Goal: Transaction & Acquisition: Book appointment/travel/reservation

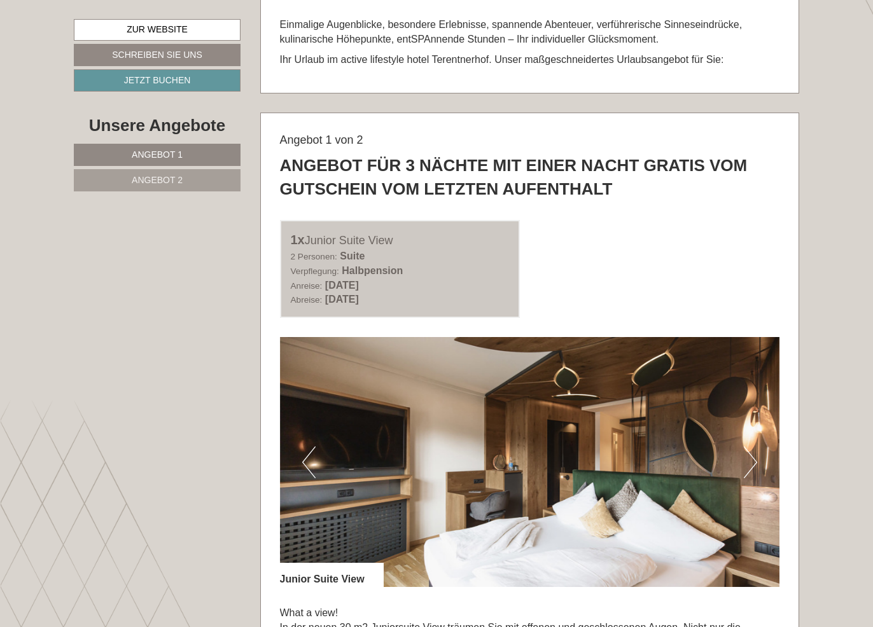
scroll to position [509, 0]
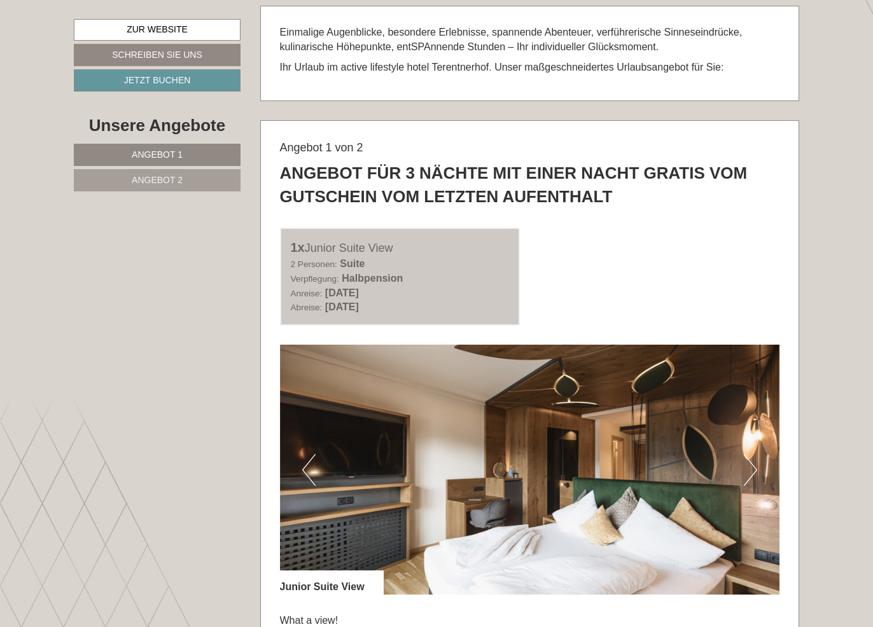
click at [369, 273] on b "Halbpension" at bounding box center [372, 278] width 61 height 11
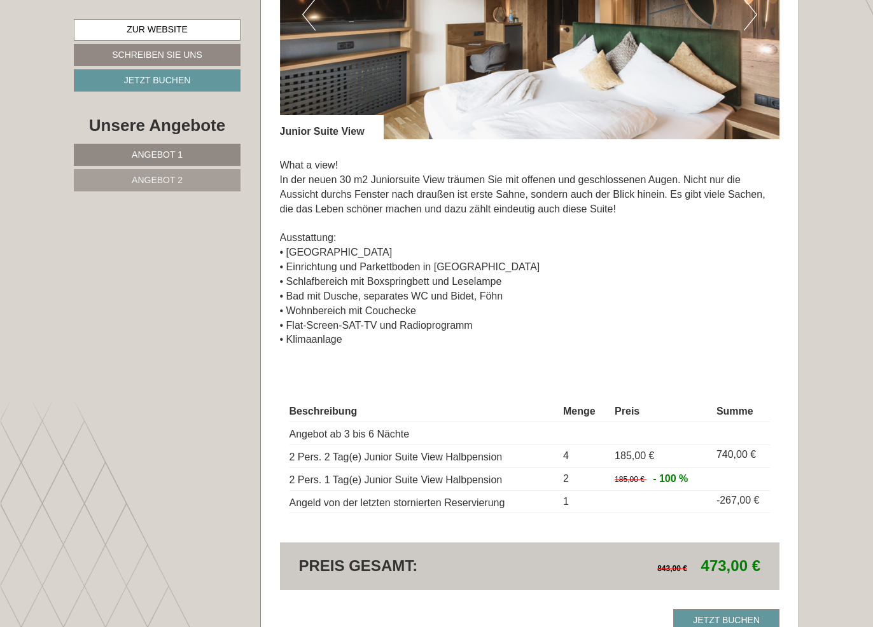
scroll to position [1018, 0]
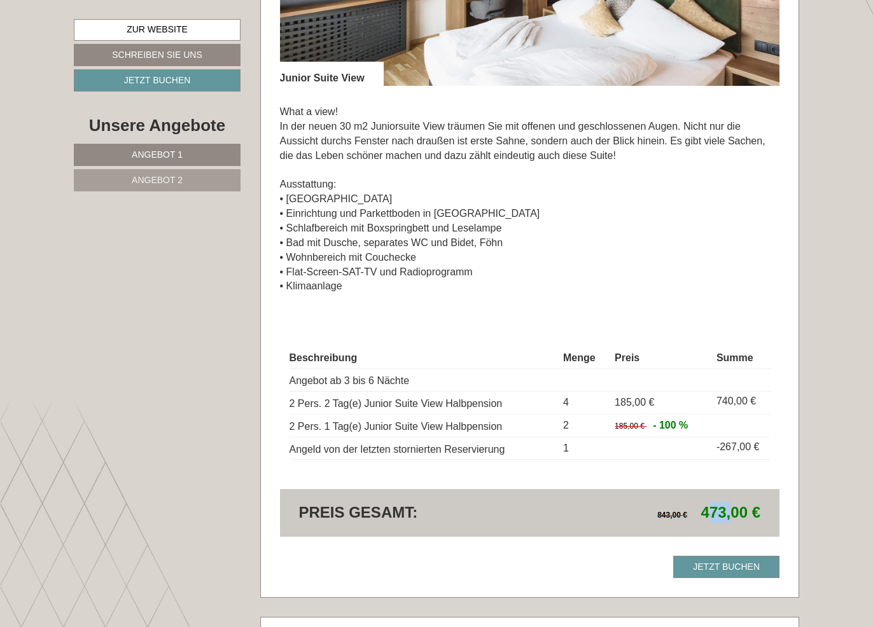
drag, startPoint x: 705, startPoint y: 510, endPoint x: 728, endPoint y: 510, distance: 22.9
click at [728, 510] on span "473,00 €" at bounding box center [730, 512] width 59 height 17
drag, startPoint x: 728, startPoint y: 510, endPoint x: 722, endPoint y: 505, distance: 7.7
click at [722, 505] on span "473,00 €" at bounding box center [730, 512] width 59 height 17
drag, startPoint x: 696, startPoint y: 507, endPoint x: 728, endPoint y: 511, distance: 32.7
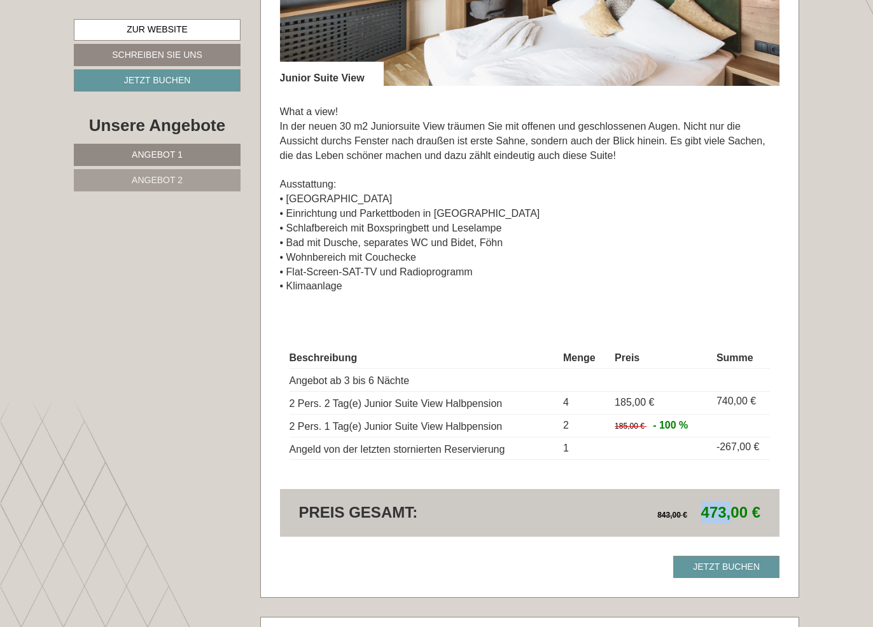
click at [728, 511] on span "843,00 € 473,00 €" at bounding box center [708, 513] width 103 height 22
copy span "473,"
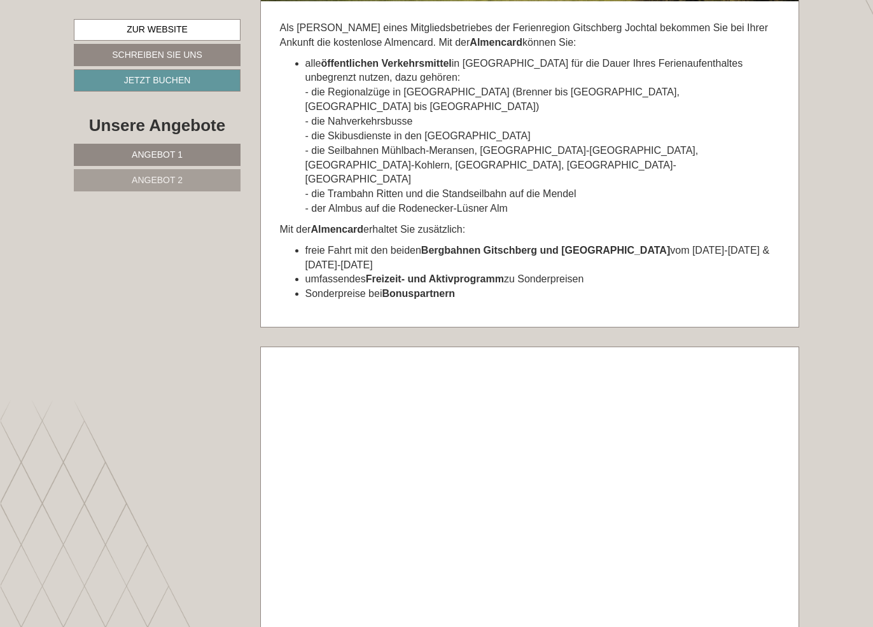
scroll to position [5851, 0]
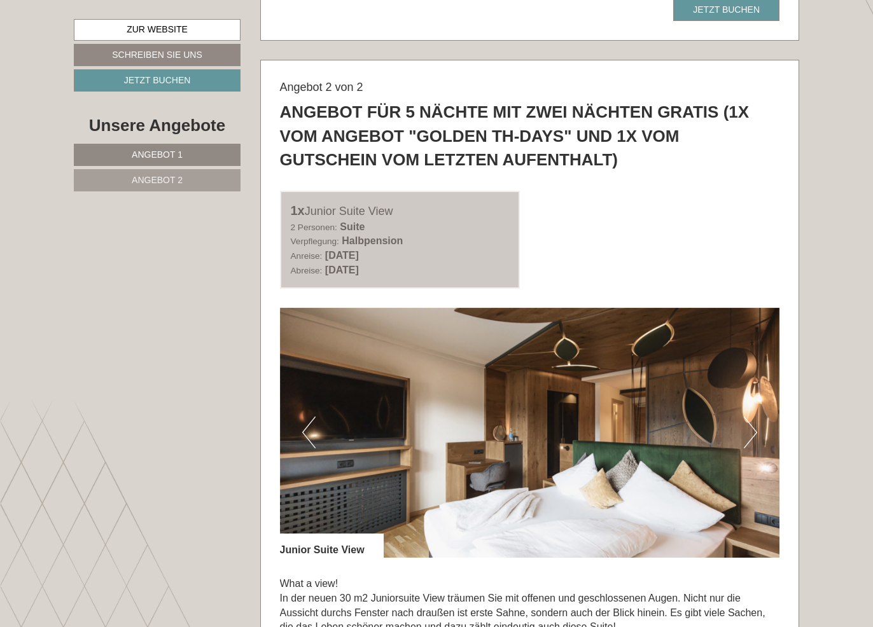
scroll to position [1577, 0]
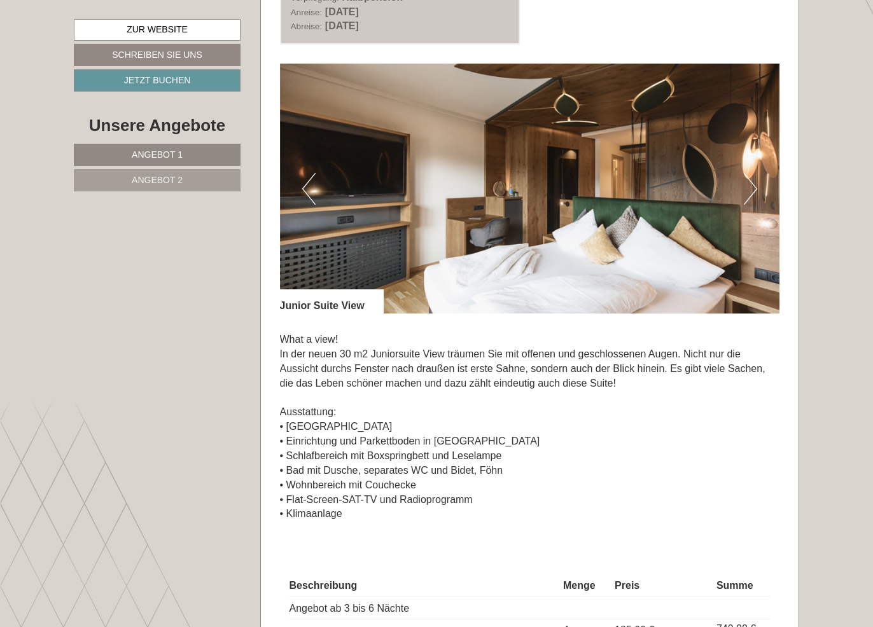
scroll to position [661, 0]
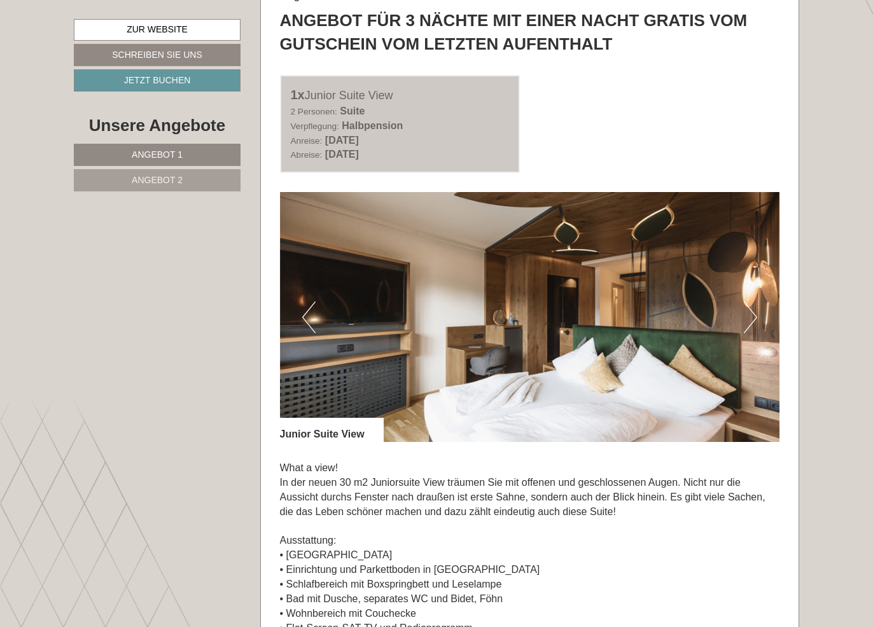
drag, startPoint x: 379, startPoint y: 135, endPoint x: 417, endPoint y: 154, distance: 42.1
click at [417, 154] on div "Anreise: Montag, 03. November 2025 Abreise: Donnerstag, 06. November 2025" at bounding box center [400, 148] width 219 height 29
click at [359, 155] on b "[DATE]" at bounding box center [342, 154] width 34 height 11
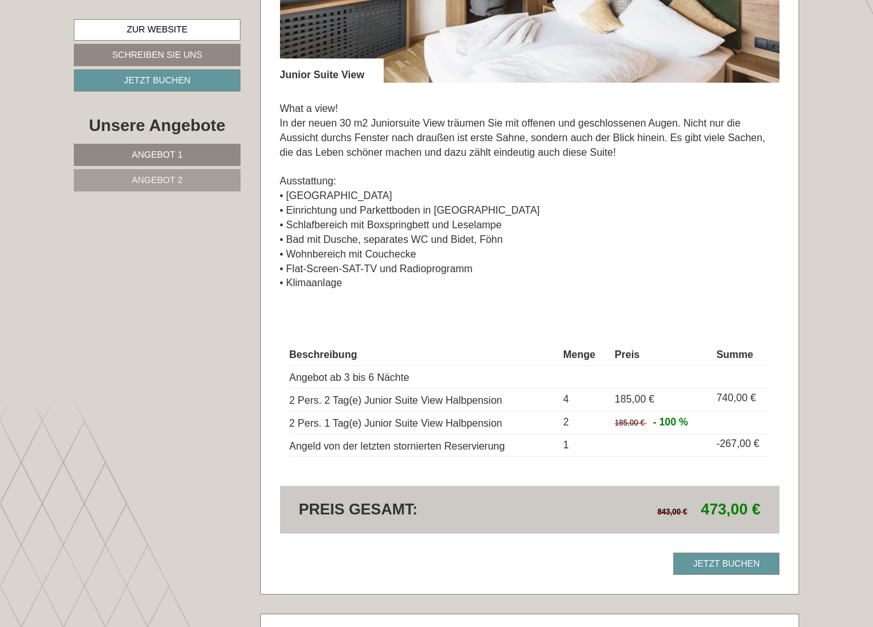
scroll to position [1119, 0]
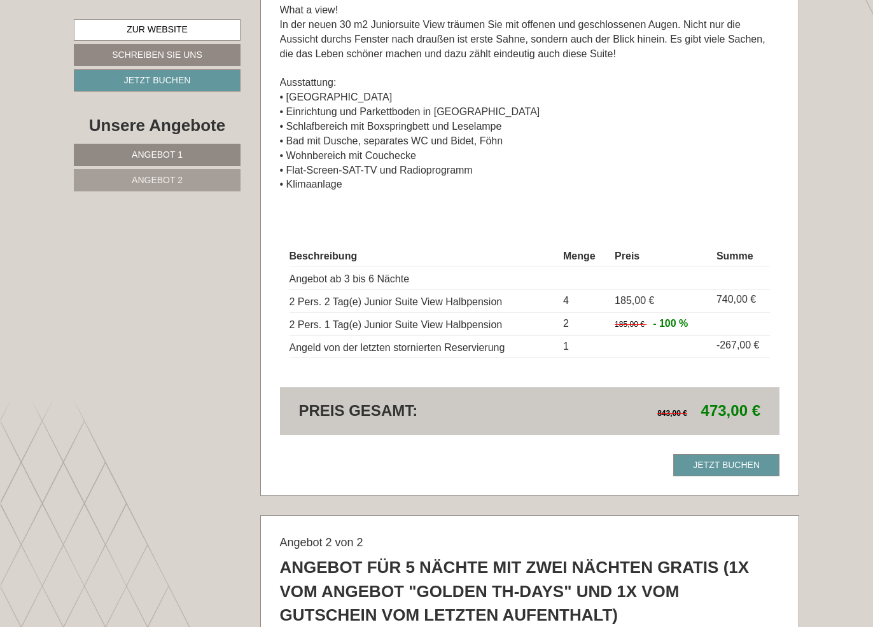
click at [726, 418] on span "473,00 €" at bounding box center [730, 410] width 59 height 17
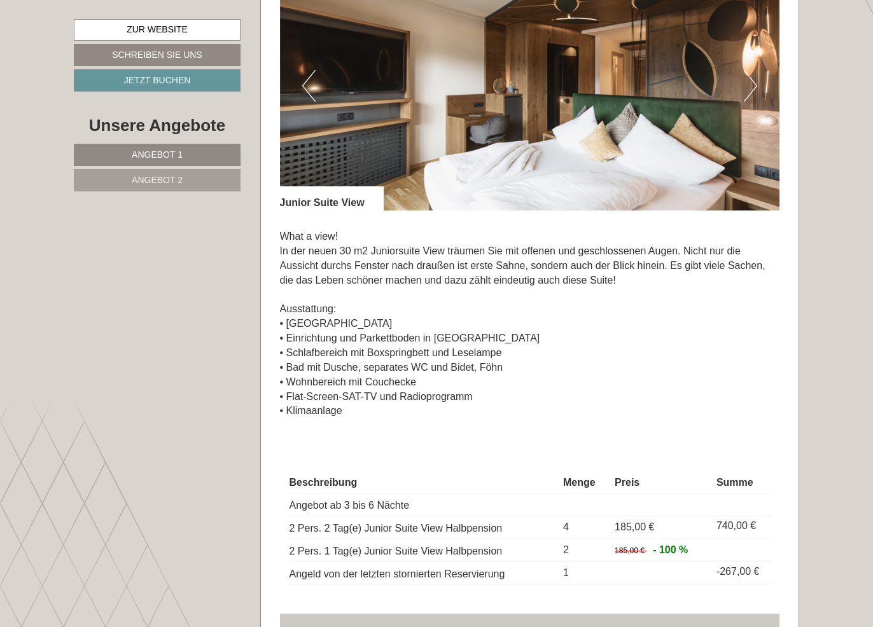
scroll to position [916, 0]
